Goal: Information Seeking & Learning: Learn about a topic

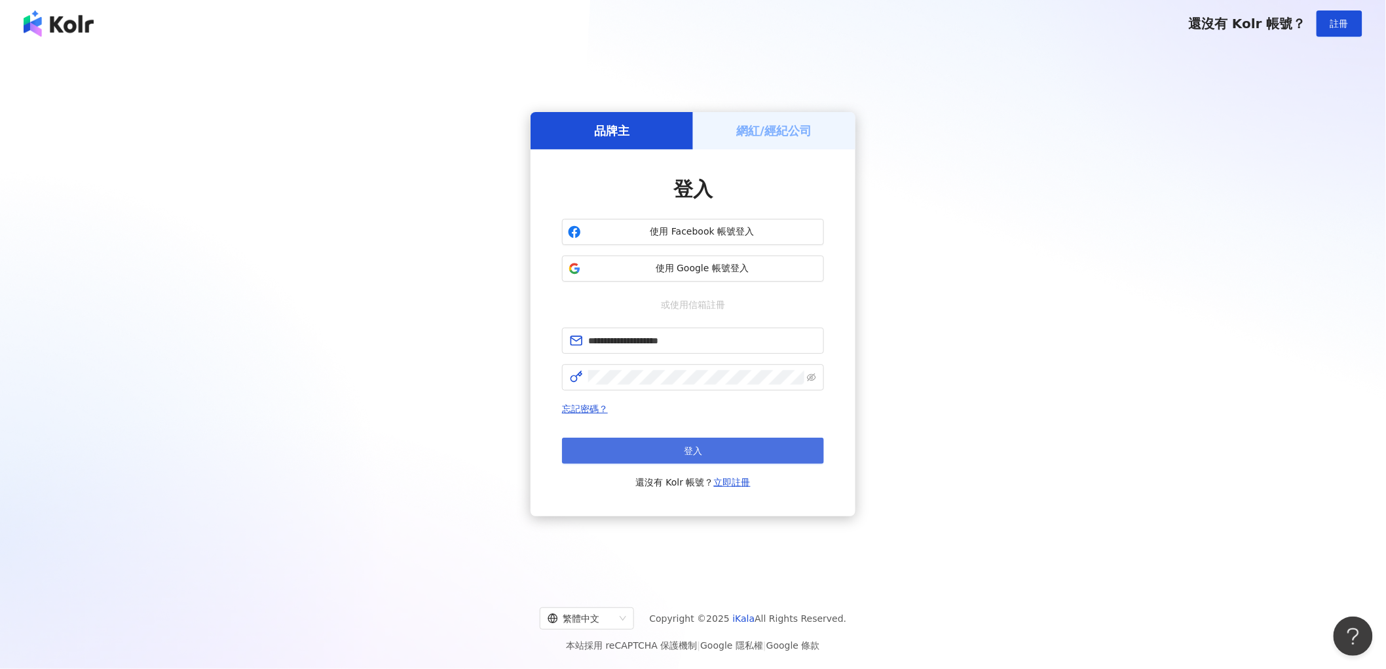
click at [620, 453] on button "登入" at bounding box center [693, 451] width 262 height 26
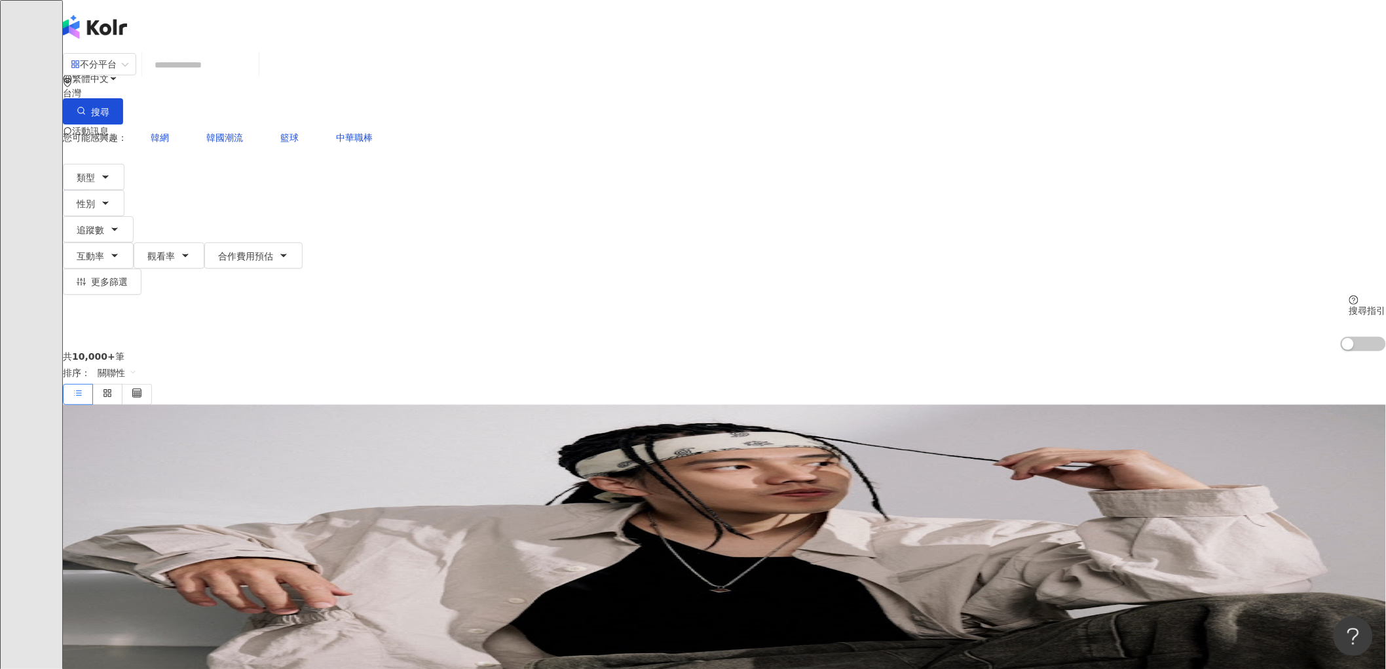
click at [98, 179] on icon at bounding box center [93, 183] width 9 height 9
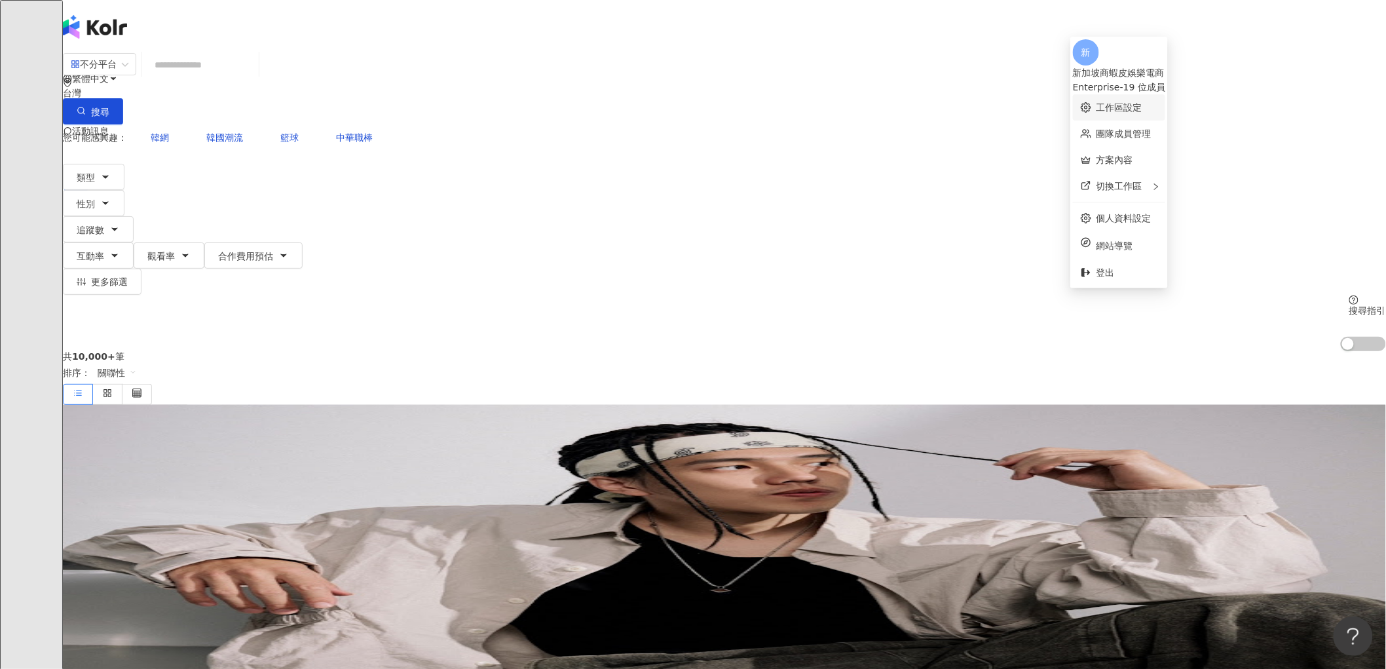
click at [1132, 102] on link "工作區設定" at bounding box center [1120, 107] width 46 height 10
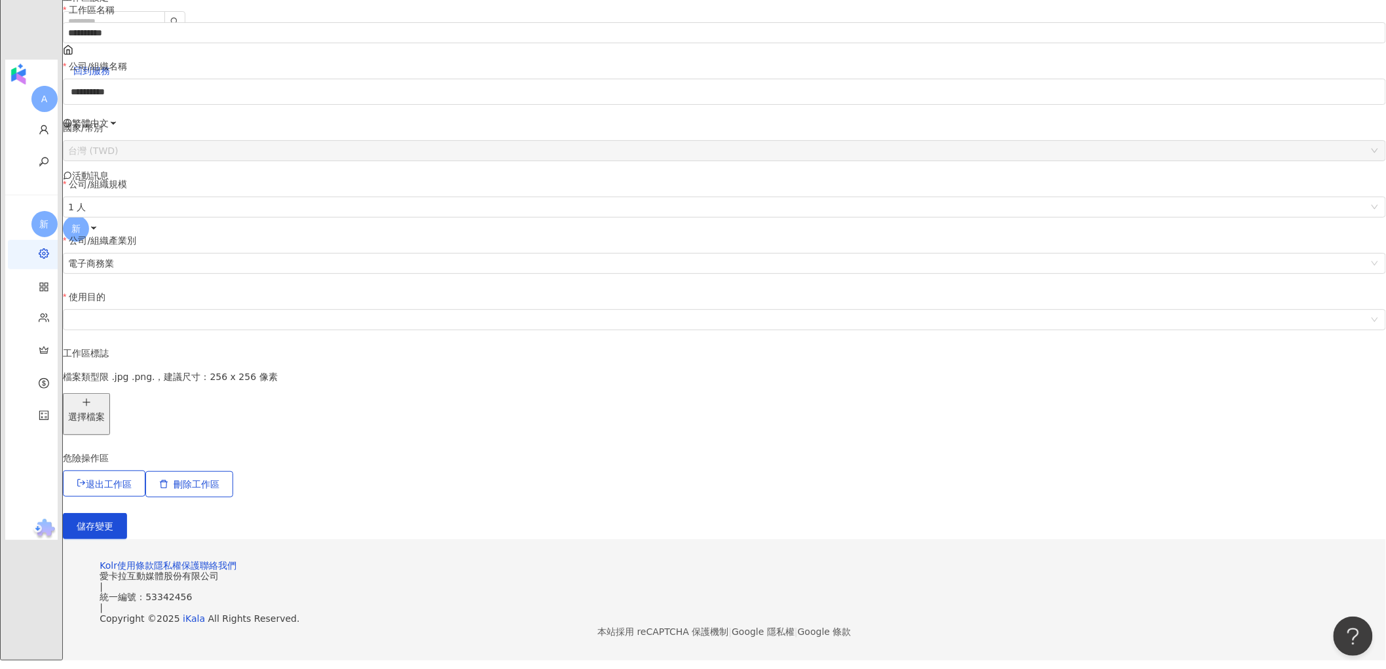
scroll to position [246, 0]
click at [1117, 21] on div "回到服務 繁體中文 活動訊息 新" at bounding box center [725, 97] width 1324 height 315
click at [98, 223] on icon at bounding box center [93, 227] width 9 height 9
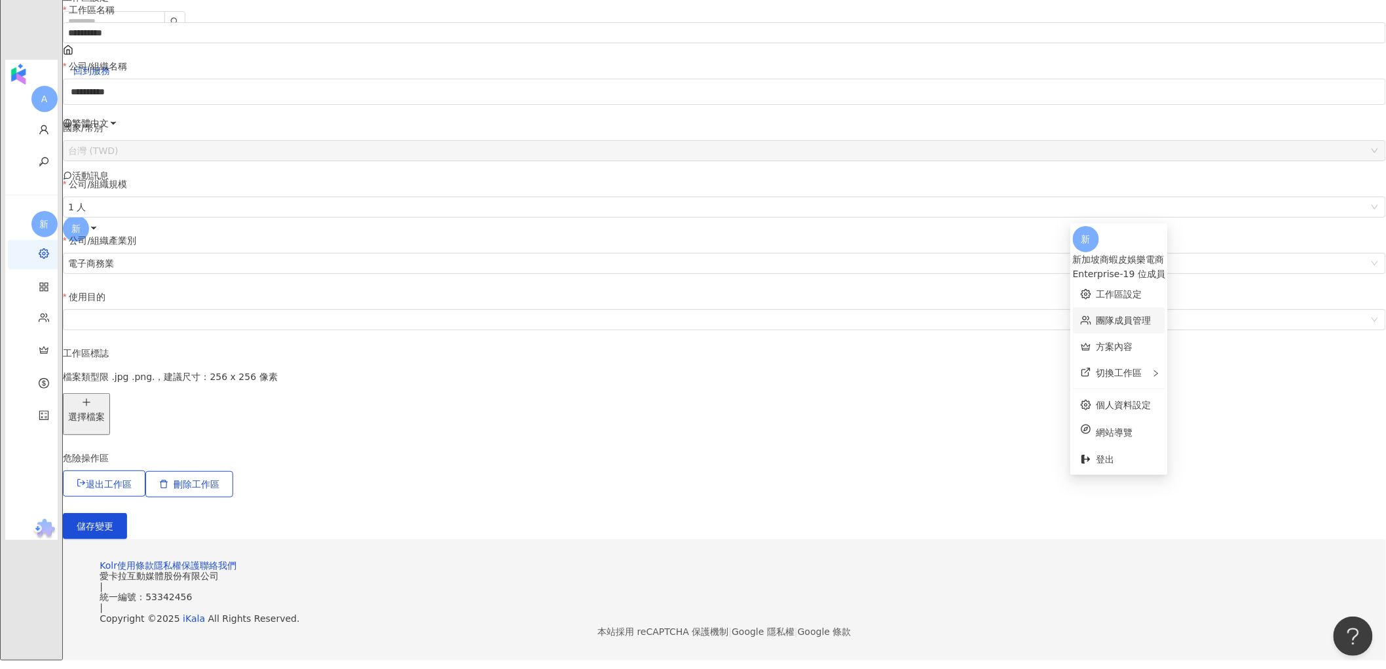
click at [1152, 315] on link "團隊成員管理" at bounding box center [1124, 320] width 55 height 10
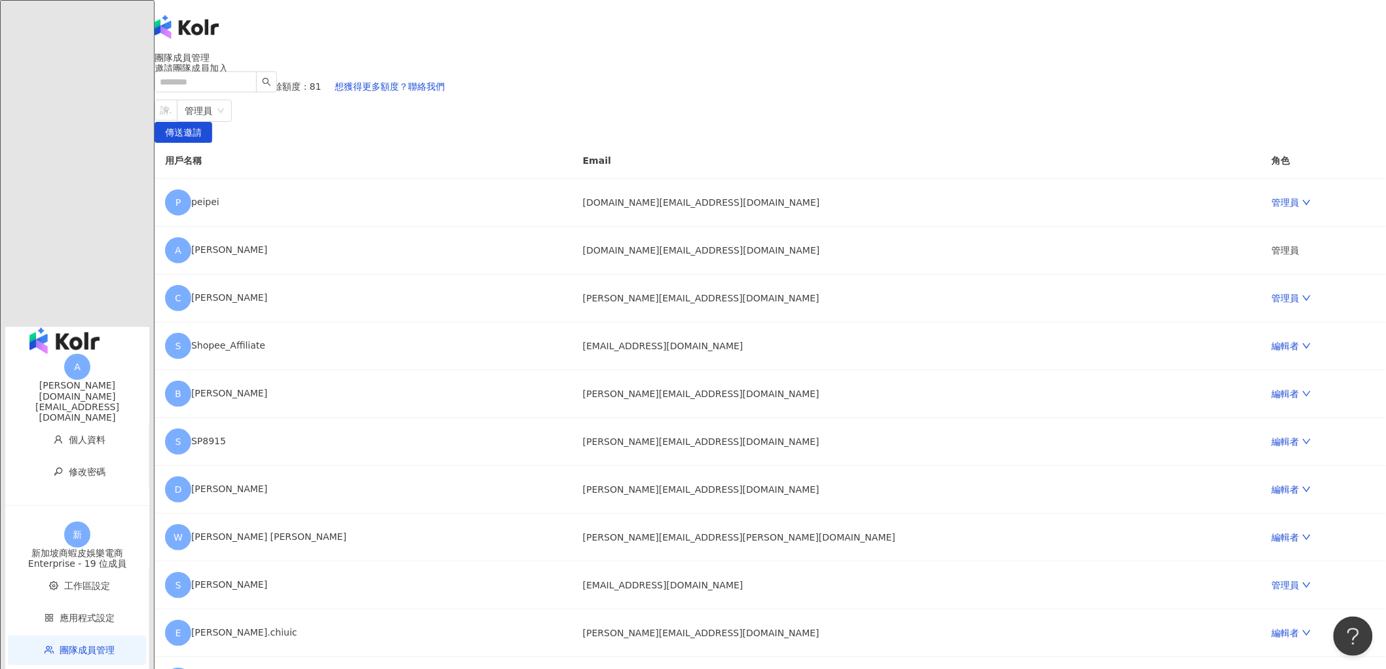
click at [29, 328] on img "button" at bounding box center [64, 341] width 70 height 26
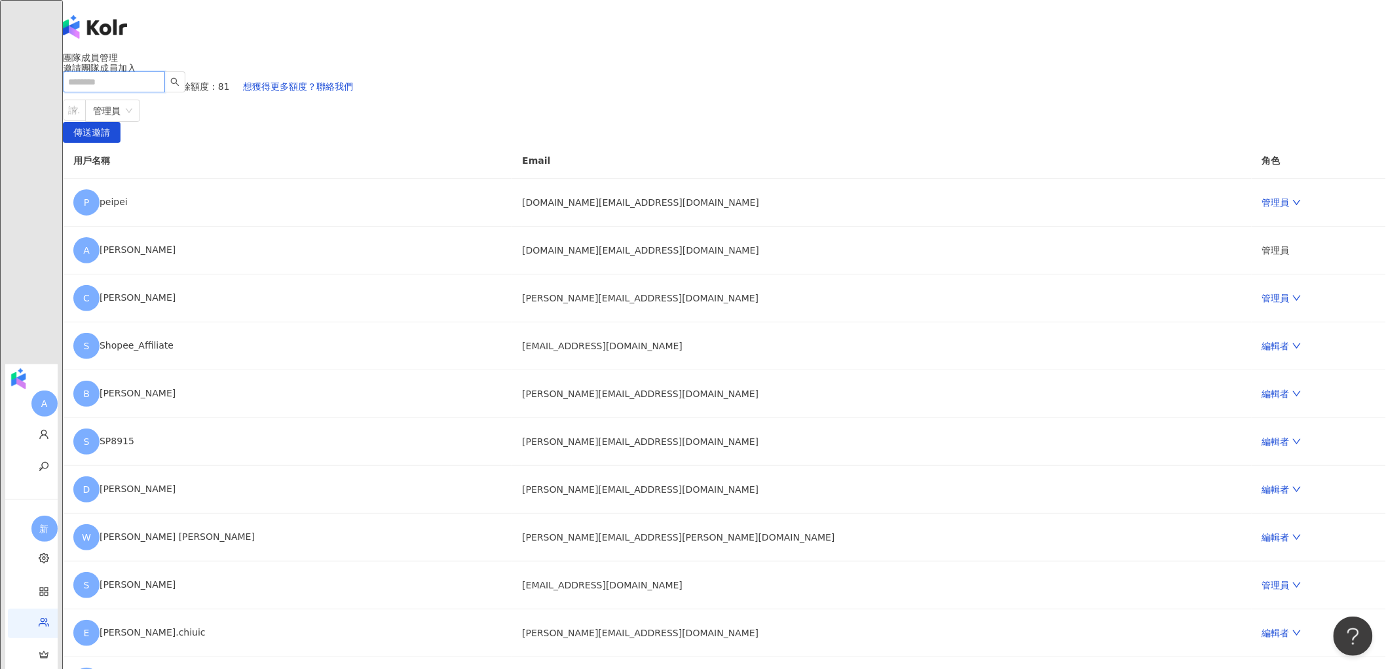
click at [165, 71] on input "search" at bounding box center [114, 81] width 102 height 21
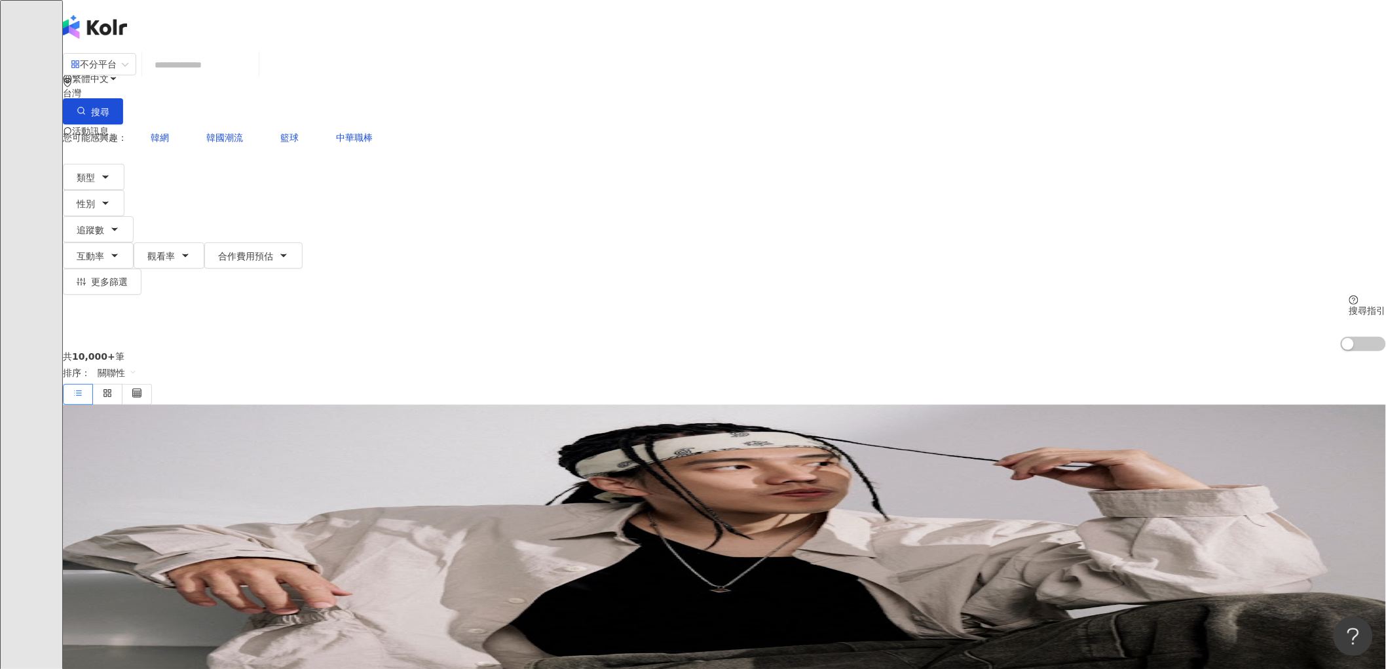
paste input "**********"
type input "**********"
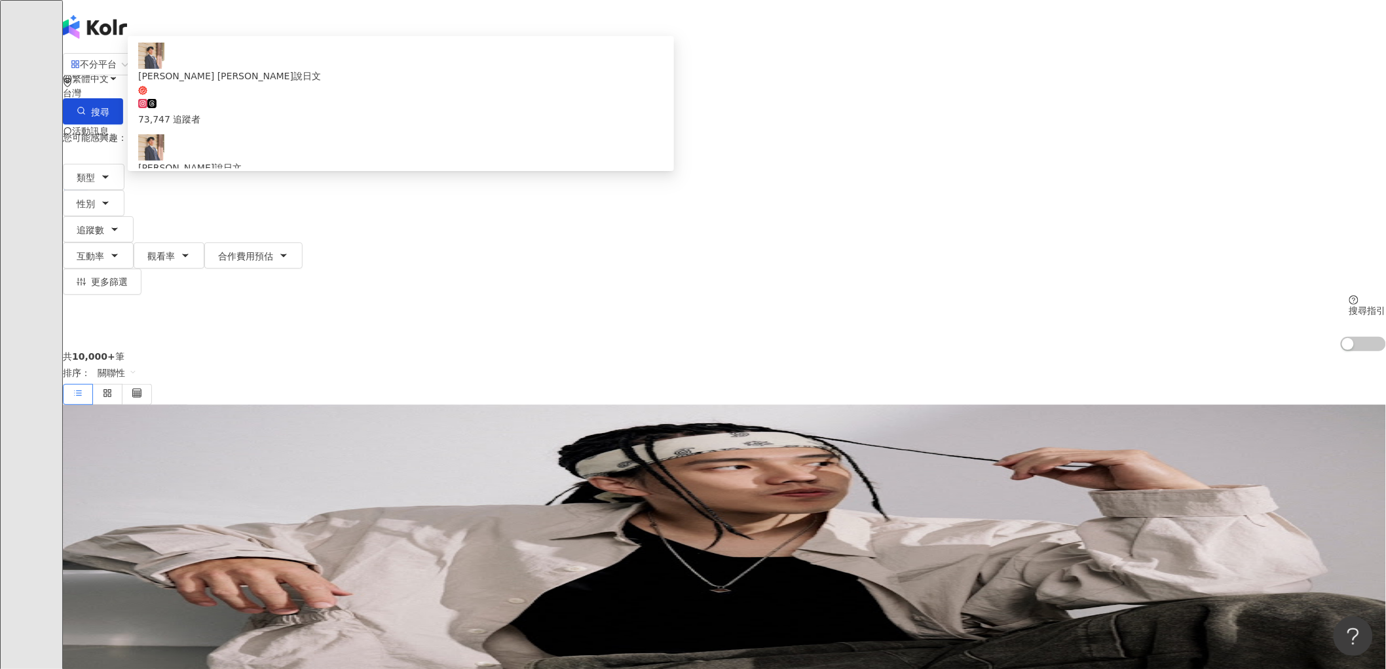
click at [539, 83] on div "𝗝𝗲𝗿𝗿𝘆 傑瑞說日文" at bounding box center [400, 76] width 525 height 14
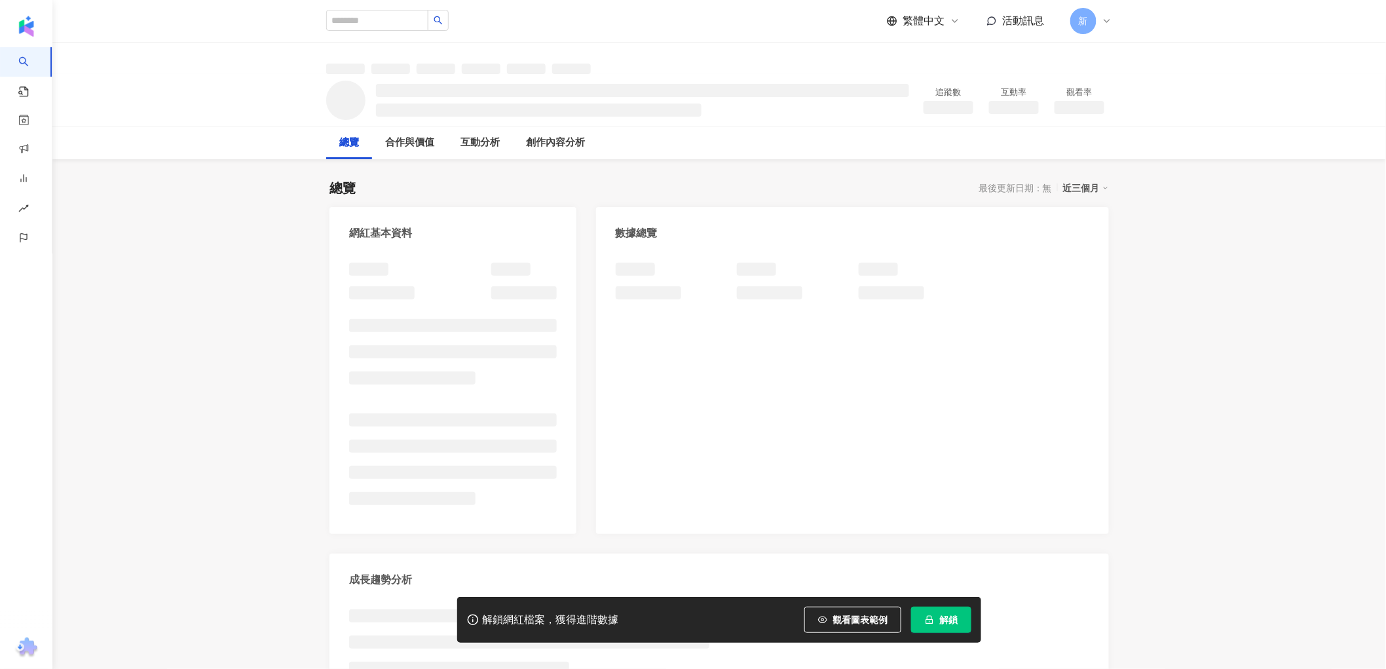
click at [953, 617] on span "解鎖" at bounding box center [949, 620] width 18 height 10
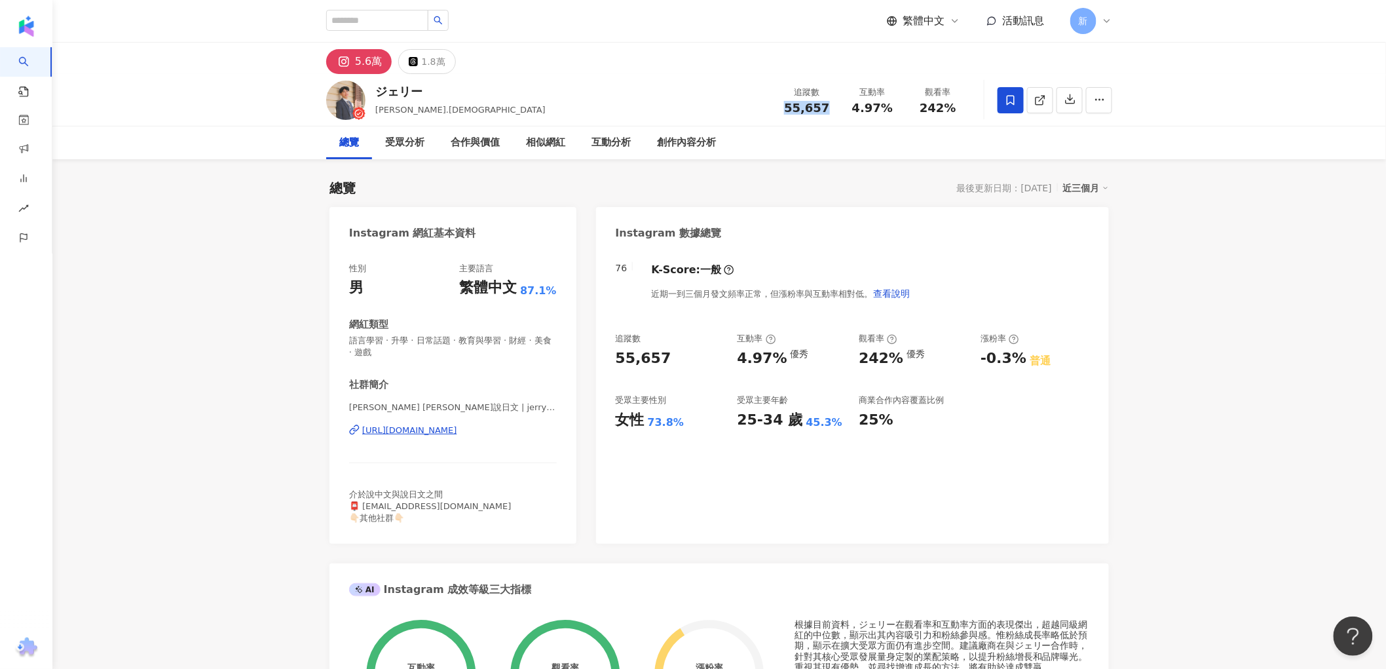
drag, startPoint x: 784, startPoint y: 106, endPoint x: 823, endPoint y: 106, distance: 39.3
click at [823, 106] on div "55,657" at bounding box center [807, 108] width 50 height 13
copy span "55,657"
click at [417, 142] on div "受眾分析" at bounding box center [404, 143] width 39 height 16
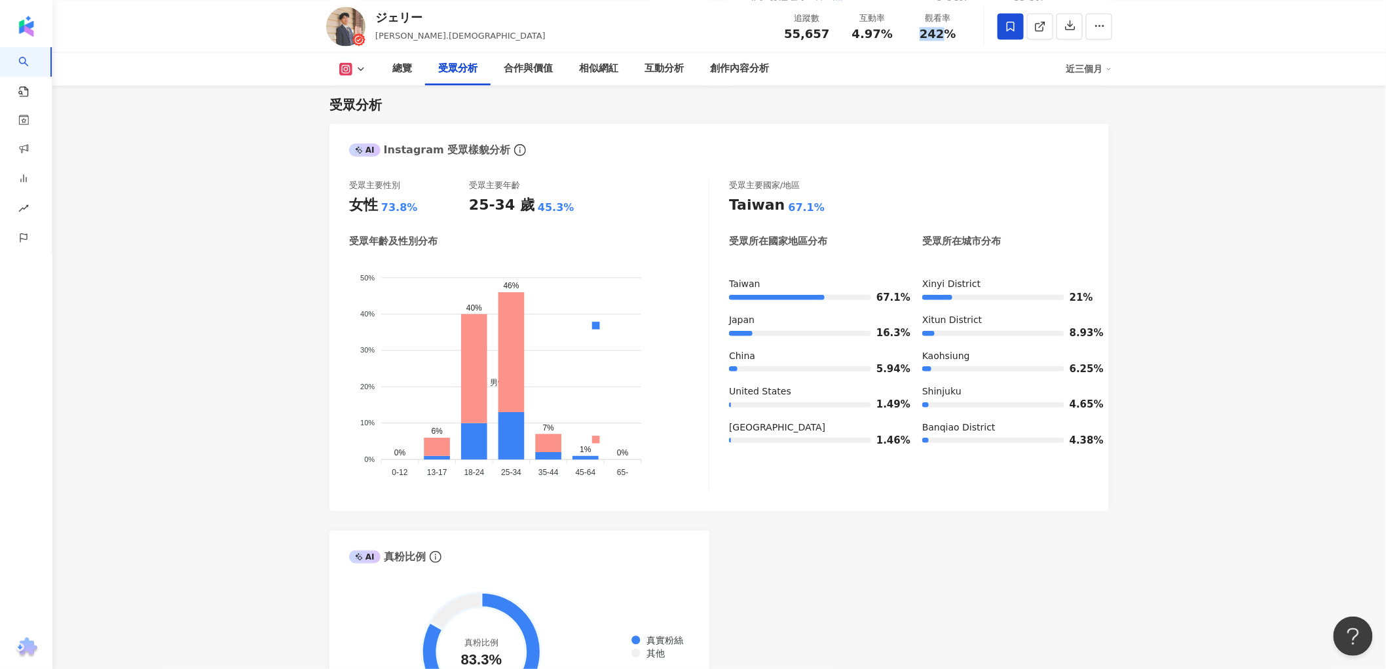
drag, startPoint x: 925, startPoint y: 37, endPoint x: 941, endPoint y: 33, distance: 16.7
click at [941, 33] on span "242%" at bounding box center [938, 34] width 37 height 13
